Goal: Task Accomplishment & Management: Manage account settings

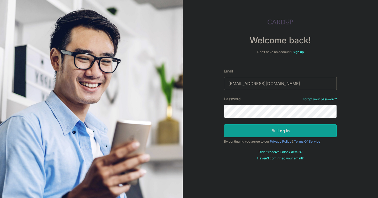
type input "[EMAIL_ADDRESS][DOMAIN_NAME]"
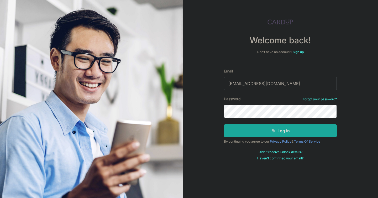
click at [257, 131] on button "Log in" at bounding box center [280, 130] width 113 height 13
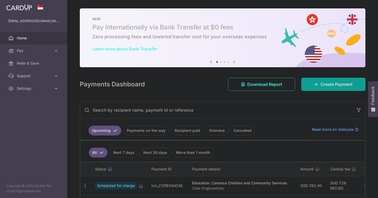
click at [192, 129] on link "Recipient paid" at bounding box center [187, 130] width 33 height 10
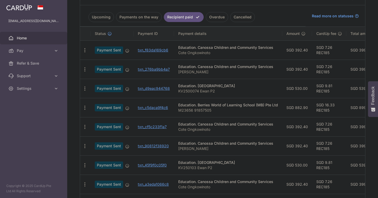
scroll to position [116, 0]
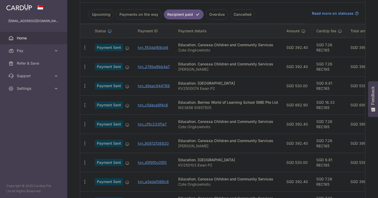
click at [249, 85] on div "Education. Fiaba Language Centre" at bounding box center [228, 83] width 100 height 5
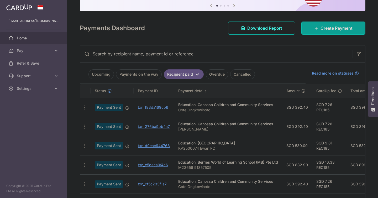
scroll to position [54, 0]
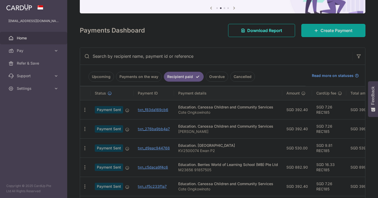
click at [108, 77] on link "Upcoming" at bounding box center [100, 77] width 25 height 10
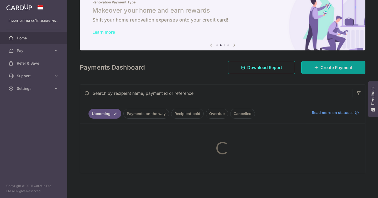
scroll to position [17, 0]
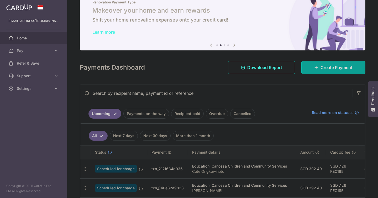
click at [167, 91] on input "text" at bounding box center [216, 93] width 272 height 17
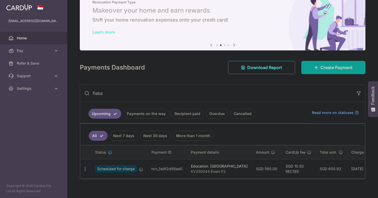
scroll to position [23, 0]
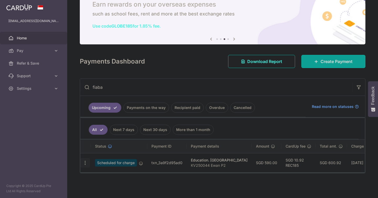
type input "fiaba"
click at [84, 163] on icon "button" at bounding box center [85, 163] width 6 height 6
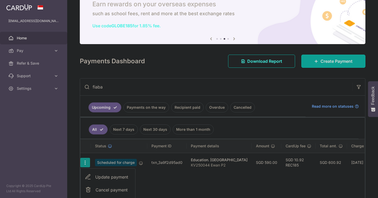
click at [120, 178] on span "Update payment" at bounding box center [113, 177] width 36 height 6
radio input "true"
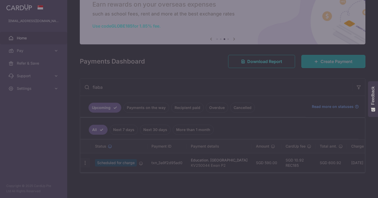
type input "590.00"
type input "31/01/2026"
type input "KV250044 Ewan P2"
type input "REC185"
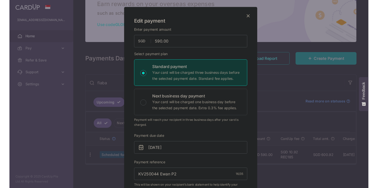
scroll to position [41, 0]
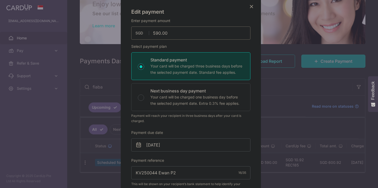
click at [181, 34] on input "590.00" at bounding box center [190, 32] width 119 height 13
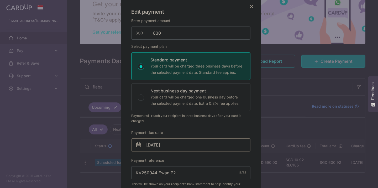
type input "830.00"
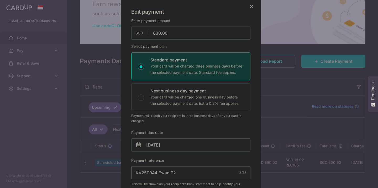
click at [140, 173] on input "KV250044 Ewan P2" at bounding box center [190, 172] width 119 height 13
paste input "118"
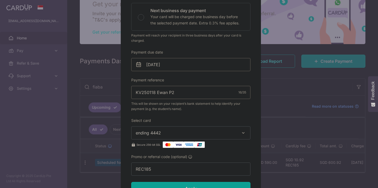
scroll to position [123, 0]
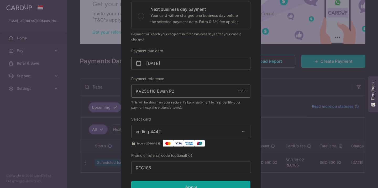
type input "KV250118 Ewan P2"
click at [166, 65] on input "31/01/2026" at bounding box center [190, 63] width 119 height 13
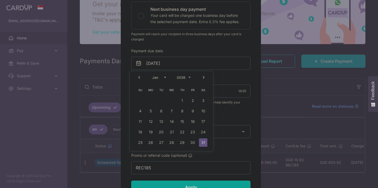
click at [160, 81] on div "Prev Next Jan Feb Mar Apr May Jun Jul Aug Sep Oct Nov Dec 2025 2026 2027 2028 2…" at bounding box center [171, 77] width 83 height 13
click at [162, 75] on div "Prev Next Jan Feb Mar Apr May Jun Jul Aug Sep Oct Nov Dec 2025 2026 2027 2028 2…" at bounding box center [171, 77] width 83 height 13
click at [192, 78] on div "Prev Next Jan Feb Mar Apr May Jun Jul Aug Sep Oct Nov Dec 2025 2026 2027 2028 2…" at bounding box center [171, 77] width 83 height 13
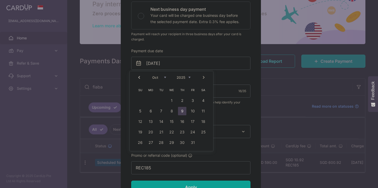
click at [182, 111] on link "9" at bounding box center [182, 111] width 8 height 8
type input "09/10/2025"
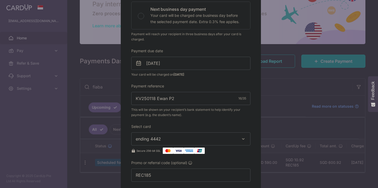
click at [214, 122] on div "Enter payment amount 830.00 830.00 SGD To change the payment amount, please can…" at bounding box center [190, 59] width 119 height 245
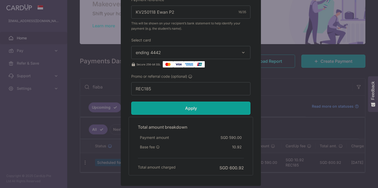
scroll to position [213, 0]
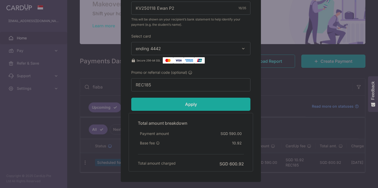
click at [210, 104] on input "Apply" at bounding box center [190, 104] width 119 height 13
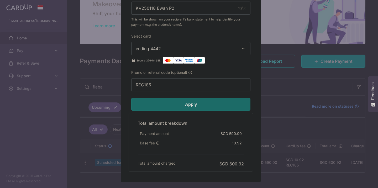
type input "Successfully Applied"
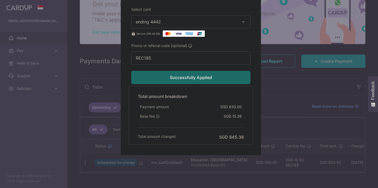
scroll to position [260, 0]
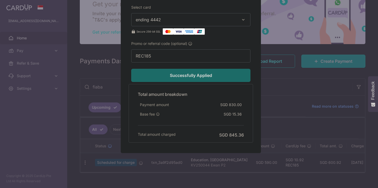
click at [203, 75] on div "Successfully Applied" at bounding box center [190, 75] width 125 height 13
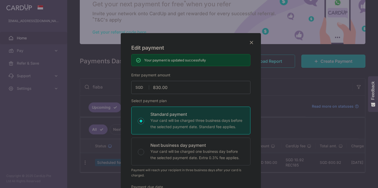
scroll to position [2, 0]
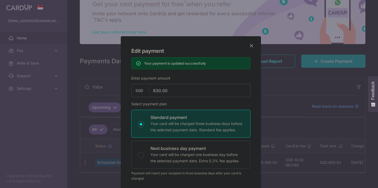
click at [249, 45] on icon "Close" at bounding box center [251, 45] width 6 height 7
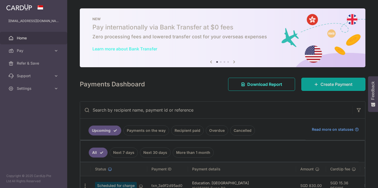
scroll to position [77, 0]
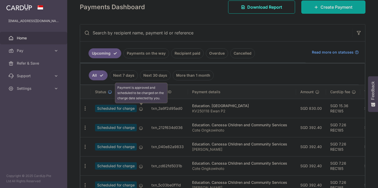
click at [141, 108] on icon at bounding box center [141, 109] width 4 height 4
